Goal: Information Seeking & Learning: Learn about a topic

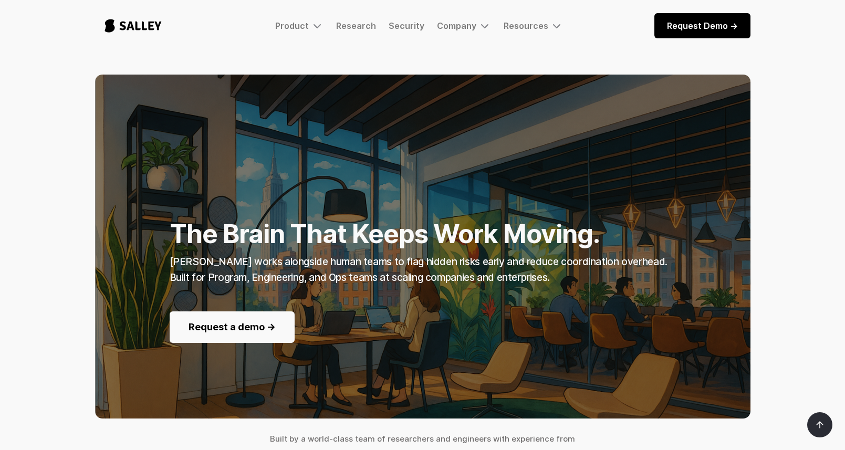
scroll to position [1034, 0]
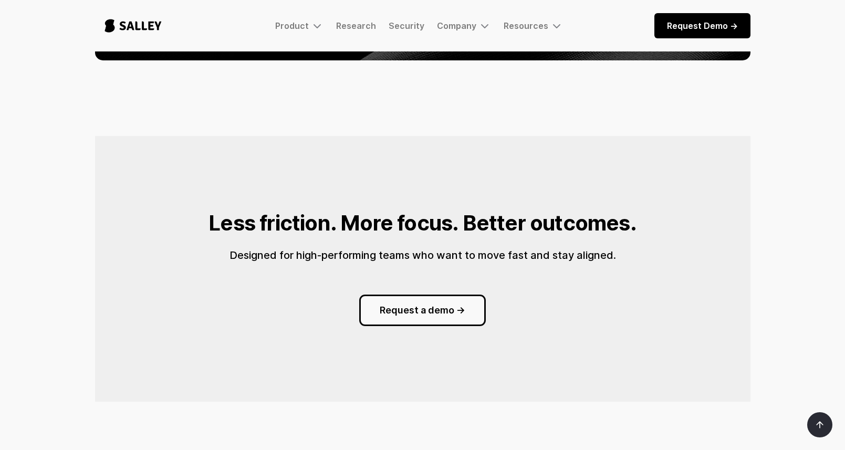
click at [203, 58] on body "Product [PERSON_NAME] Coming soon: The AI Nerve Center for Complex Enterprise W…" at bounding box center [422, 43] width 845 height 2154
